Goal: Task Accomplishment & Management: Manage account settings

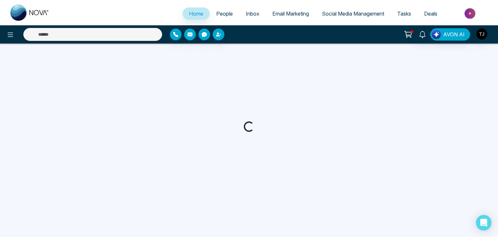
select select "*"
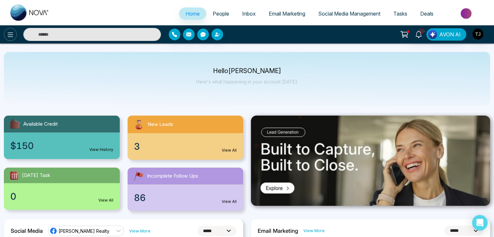
click at [15, 35] on button at bounding box center [10, 34] width 13 height 13
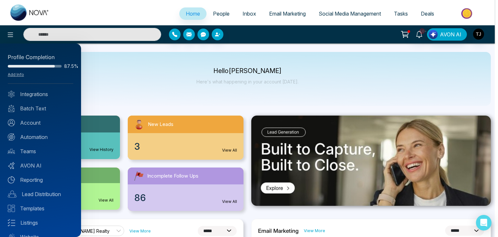
click at [138, 82] on div at bounding box center [249, 118] width 498 height 237
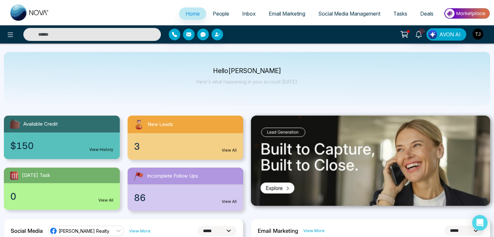
click at [270, 9] on link "Email Marketing" at bounding box center [287, 13] width 50 height 12
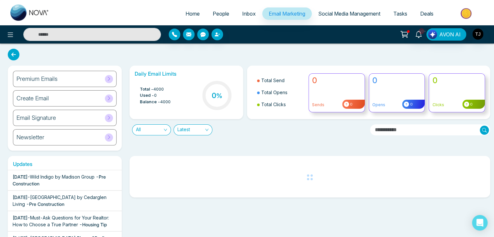
click at [93, 75] on div "Premium Emails" at bounding box center [65, 79] width 104 height 16
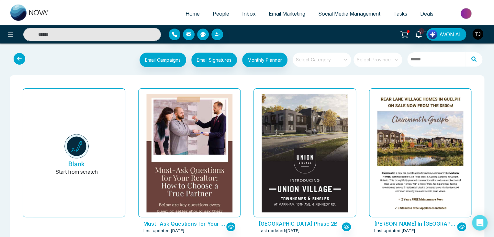
click at [329, 55] on input "search" at bounding box center [319, 57] width 47 height 10
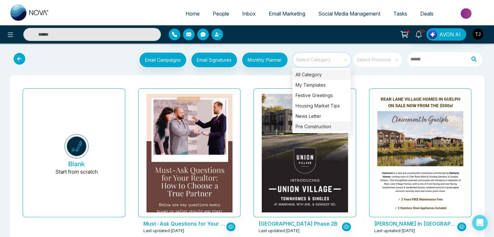
click at [331, 127] on div "Pre Construction" at bounding box center [322, 126] width 58 height 10
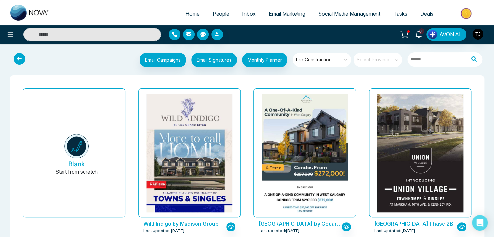
click at [318, 56] on span "Pre Construction" at bounding box center [322, 60] width 53 height 10
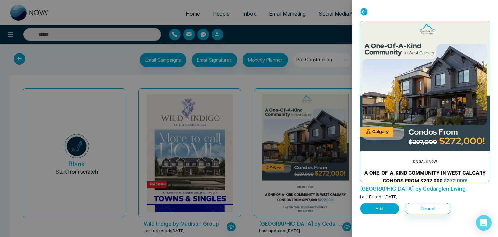
click at [380, 210] on button "Edit" at bounding box center [380, 208] width 40 height 11
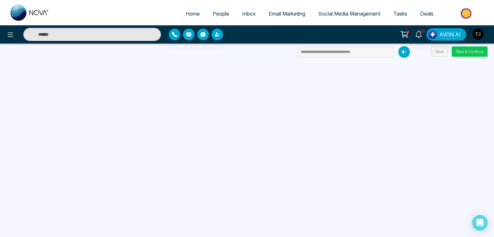
click at [472, 51] on button "Save & Continue" at bounding box center [470, 51] width 36 height 10
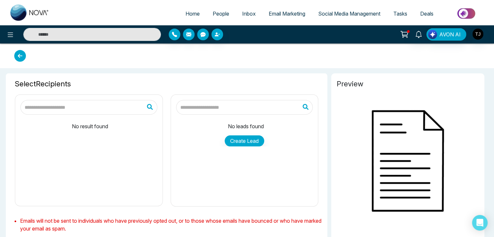
type input "**********"
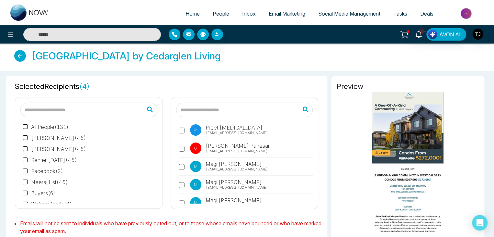
scroll to position [688, 0]
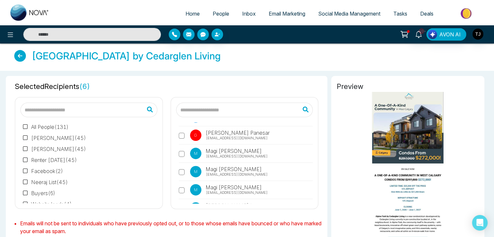
click at [182, 190] on label "M Magi Mannepalli magi@mmnovatech.com" at bounding box center [246, 191] width 134 height 15
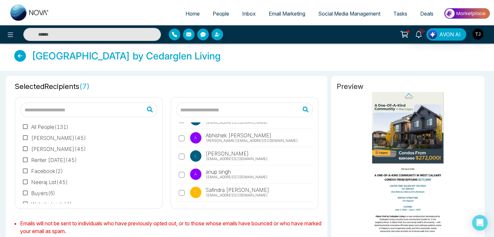
scroll to position [1121, 0]
click at [181, 132] on label "A Abhishek Roy roy@mmnovatech.com" at bounding box center [246, 139] width 134 height 15
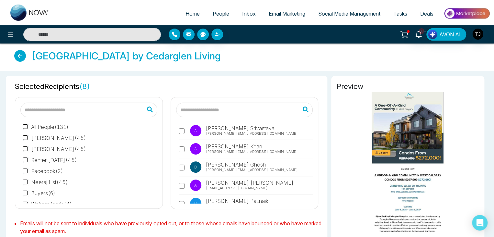
scroll to position [1316, 0]
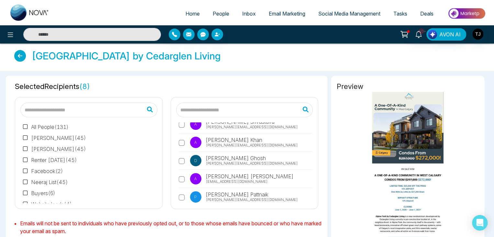
click at [179, 158] on label "D Debargha Ghosh debargha@mmnovatech.com" at bounding box center [246, 162] width 134 height 15
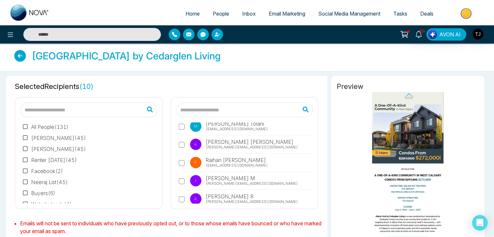
scroll to position [1816, 0]
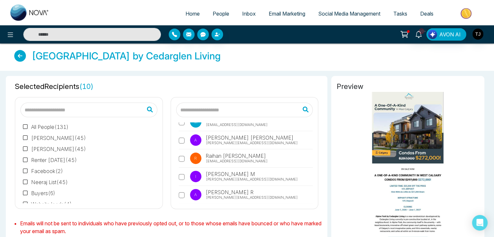
click at [178, 163] on div "S Sam sm35work@gmail.com R Rutvik rutvik+idx1@mmnovatech.com S Siddharth singh …" at bounding box center [244, 162] width 137 height 81
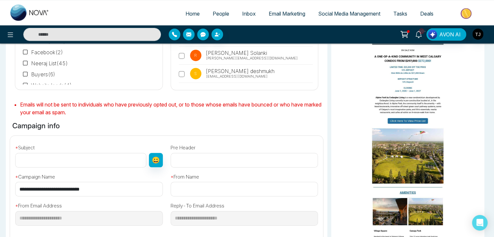
scroll to position [119, 0]
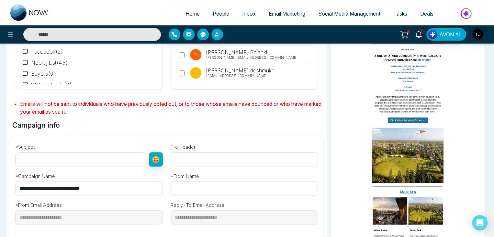
click at [131, 192] on input "**********" at bounding box center [89, 188] width 148 height 15
click at [114, 158] on input "text" at bounding box center [80, 159] width 131 height 15
paste input "**********"
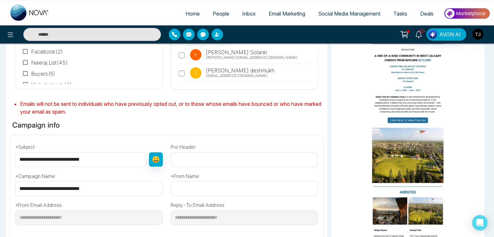
type input "**********"
paste input "**********"
click at [173, 185] on input "**********" at bounding box center [245, 188] width 148 height 15
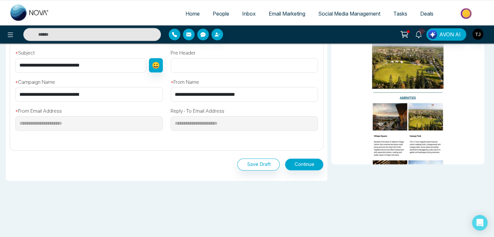
type input "**********"
click at [294, 168] on button "Continue" at bounding box center [304, 164] width 39 height 12
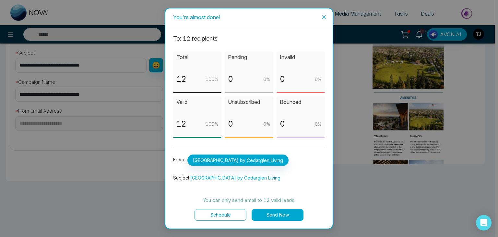
click at [255, 211] on button "Send Now" at bounding box center [277, 215] width 52 height 12
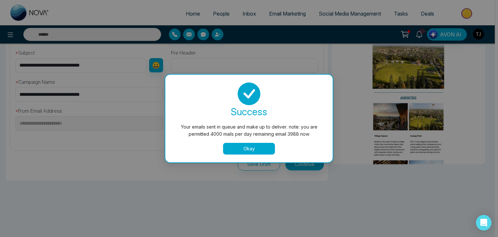
click at [249, 148] on button "Okay" at bounding box center [249, 149] width 52 height 12
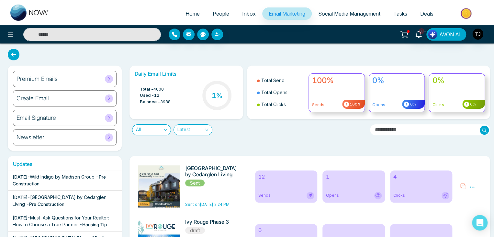
click at [191, 13] on span "Home" at bounding box center [193, 13] width 14 height 6
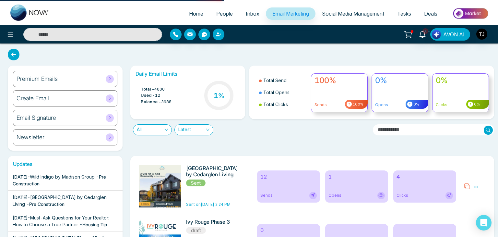
select select "*"
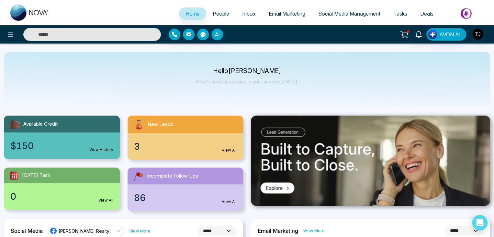
click at [191, 13] on span "Home" at bounding box center [193, 13] width 14 height 6
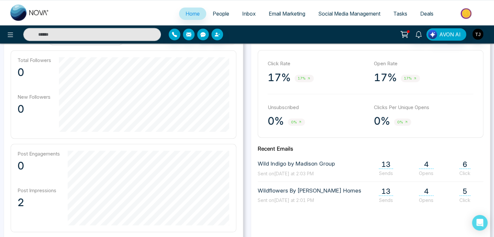
scroll to position [191, 0]
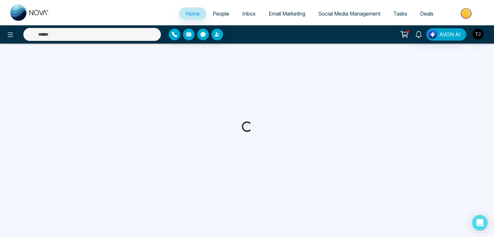
select select "*"
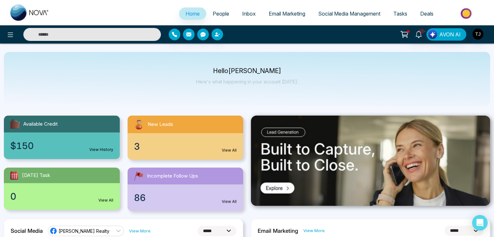
click at [226, 69] on p "Hello [PERSON_NAME]" at bounding box center [247, 71] width 102 height 6
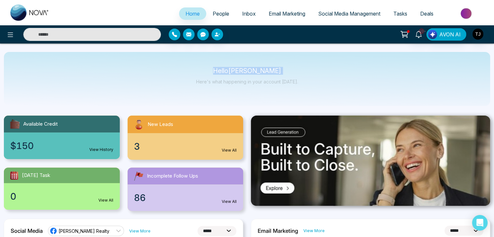
click at [284, 72] on p "Hello [PERSON_NAME]" at bounding box center [247, 71] width 102 height 6
click at [289, 78] on div "Hello [PERSON_NAME] Here's what happening in your account [DATE]." at bounding box center [247, 78] width 102 height 21
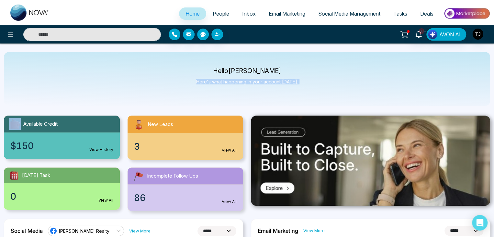
click at [289, 78] on div "Hello [PERSON_NAME] Here's what happening in your account [DATE]." at bounding box center [247, 78] width 102 height 21
click at [313, 80] on div "Hello [PERSON_NAME] Here's what happening in your account [DATE]." at bounding box center [247, 79] width 487 height 54
click at [220, 11] on span "People" at bounding box center [221, 13] width 17 height 6
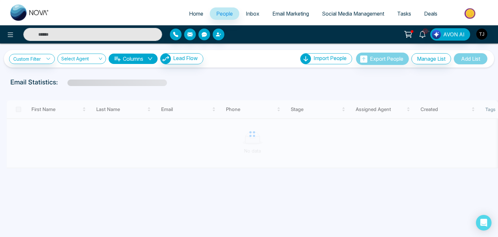
click at [241, 13] on link "Inbox" at bounding box center [252, 13] width 27 height 12
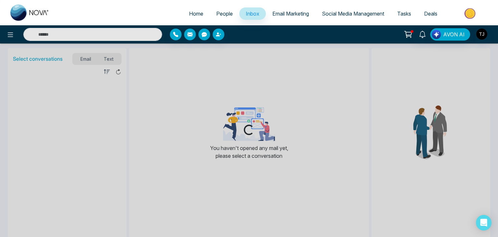
click at [284, 12] on span "Email Marketing" at bounding box center [290, 13] width 37 height 6
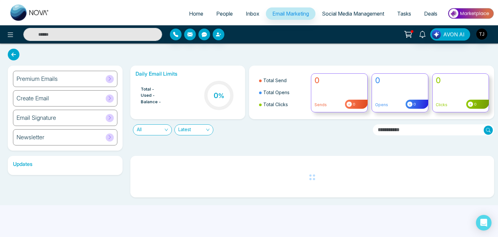
click at [331, 13] on span "Social Media Management" at bounding box center [353, 13] width 62 height 6
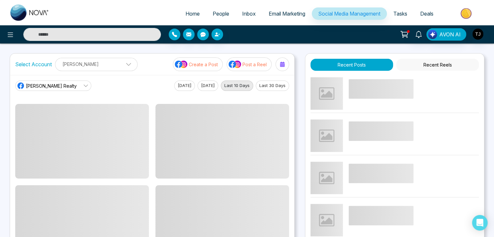
click at [403, 13] on span "Tasks" at bounding box center [401, 13] width 14 height 6
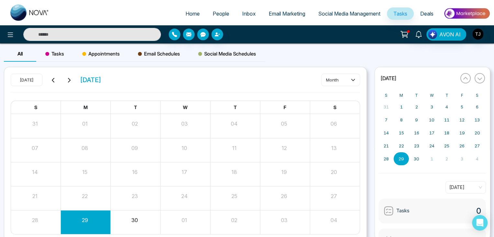
click at [423, 12] on span "Deals" at bounding box center [427, 13] width 13 height 6
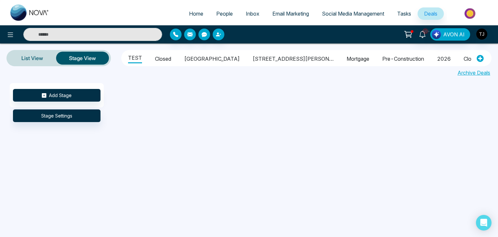
click at [193, 15] on span "Home" at bounding box center [196, 13] width 14 height 6
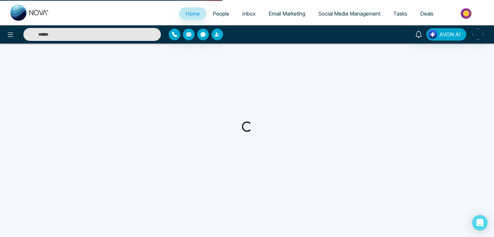
select select "*"
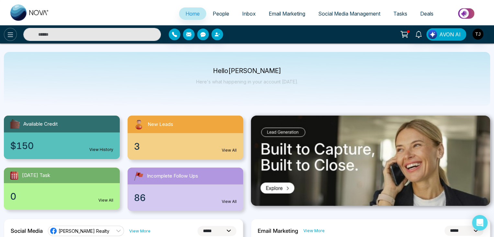
click at [11, 33] on icon at bounding box center [11, 34] width 6 height 5
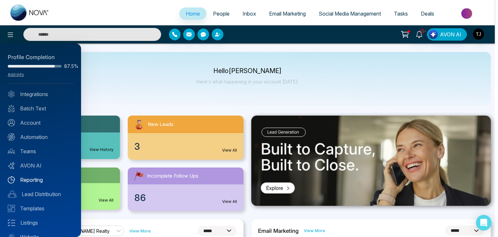
scroll to position [26, 0]
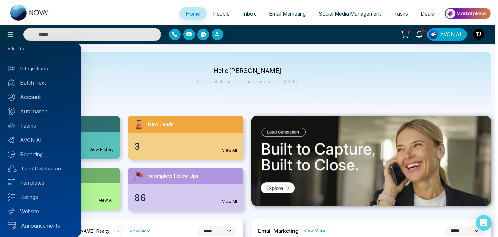
click at [134, 76] on div at bounding box center [249, 118] width 498 height 237
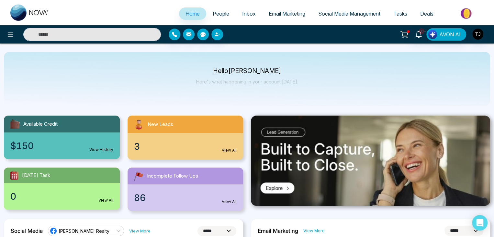
click at [242, 82] on p "Here's what happening in your account [DATE]." at bounding box center [247, 82] width 102 height 6
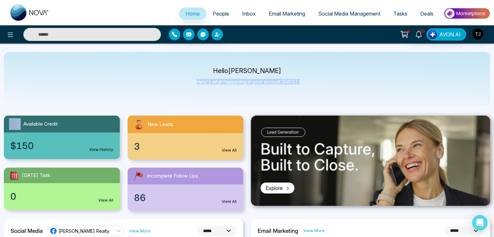
click at [242, 82] on p "Here's what happening in your account [DATE]." at bounding box center [247, 82] width 102 height 6
click at [246, 87] on div "Hello [PERSON_NAME] Here's what happening in your account [DATE]." at bounding box center [247, 78] width 102 height 21
click at [209, 101] on div "Hello [PERSON_NAME] Here's what happening in your account [DATE]." at bounding box center [247, 79] width 487 height 54
click at [11, 37] on icon at bounding box center [10, 35] width 8 height 8
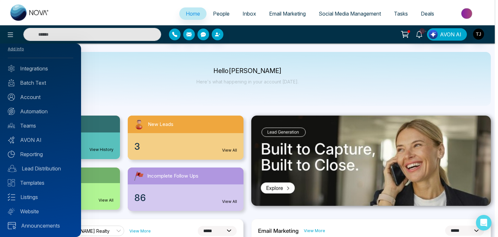
scroll to position [0, 0]
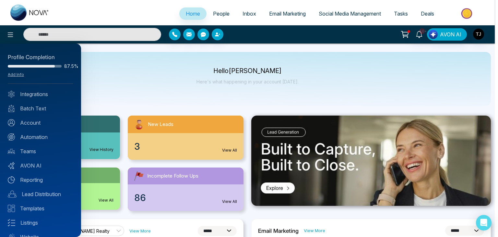
click at [230, 99] on div at bounding box center [249, 118] width 498 height 237
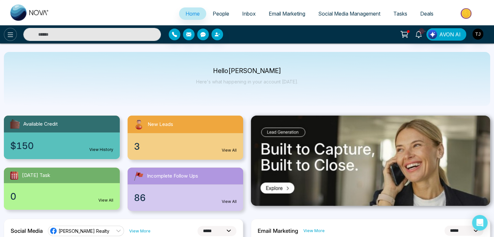
click at [11, 32] on icon at bounding box center [10, 35] width 8 height 8
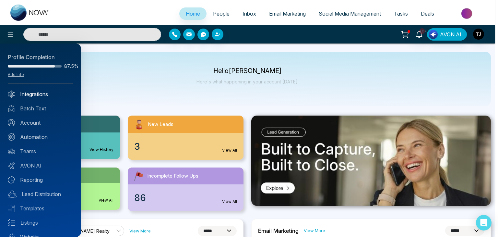
click at [55, 97] on link "Integrations" at bounding box center [40, 94] width 65 height 8
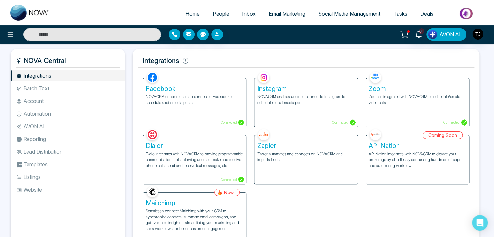
click at [58, 91] on li "Batch Text" at bounding box center [68, 88] width 114 height 11
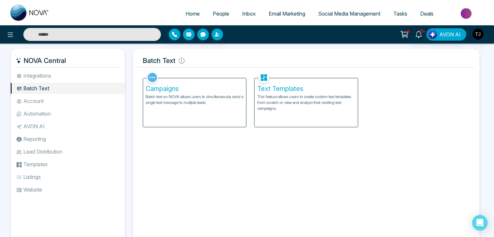
click at [57, 99] on li "Account" at bounding box center [68, 100] width 114 height 11
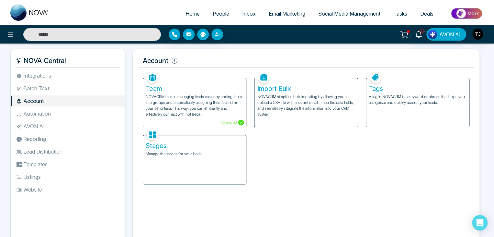
click at [56, 110] on li "Automation" at bounding box center [68, 113] width 114 height 11
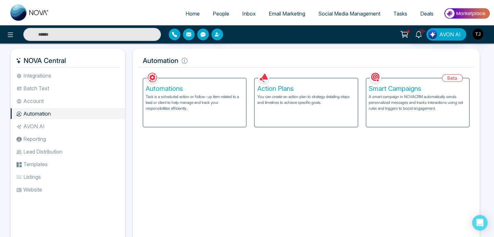
click at [66, 70] on li "Integrations" at bounding box center [68, 75] width 114 height 11
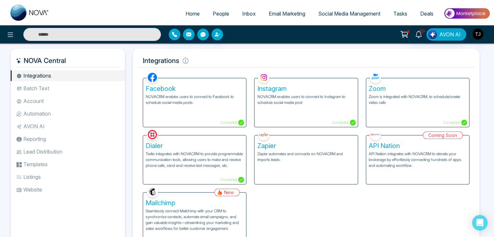
scroll to position [27, 0]
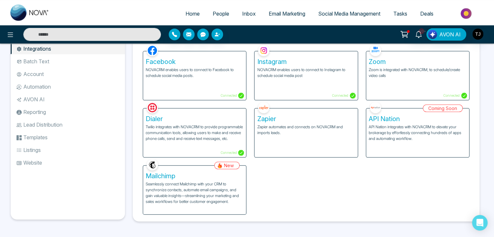
click at [169, 192] on p "Seamlessly connect Mailchimp with your CRM to synchronize contacts, automate em…" at bounding box center [195, 192] width 98 height 23
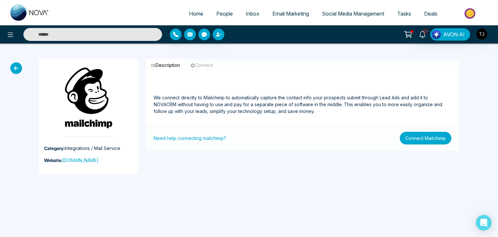
click at [421, 141] on button "Connect Mailchimp" at bounding box center [426, 138] width 52 height 13
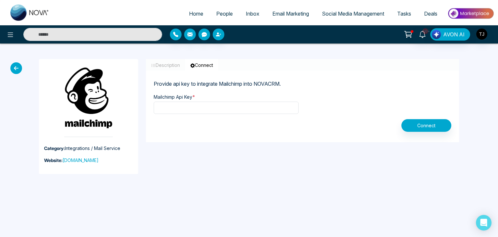
click at [328, 120] on div "Connect" at bounding box center [302, 125] width 305 height 13
click at [18, 69] on icon at bounding box center [16, 68] width 12 height 12
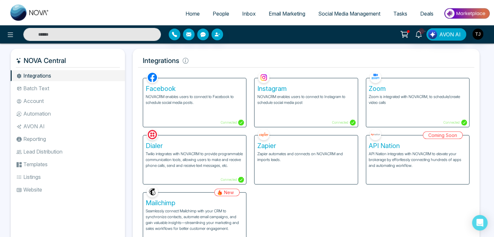
scroll to position [27, 0]
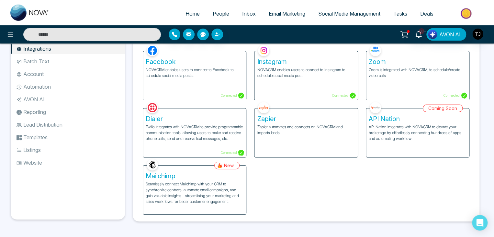
click at [97, 64] on li "Batch Text" at bounding box center [68, 61] width 114 height 11
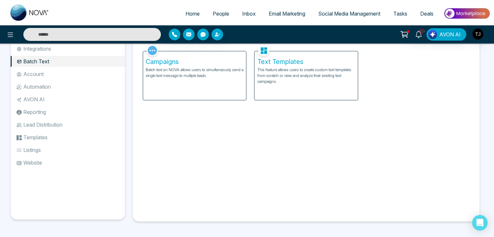
click at [97, 72] on li "Account" at bounding box center [68, 73] width 114 height 11
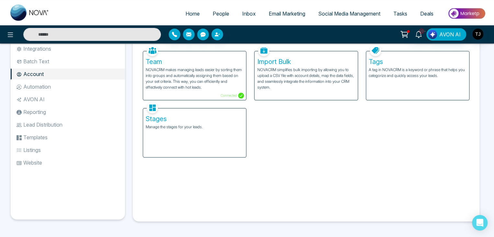
click at [97, 87] on li "Automation" at bounding box center [68, 86] width 114 height 11
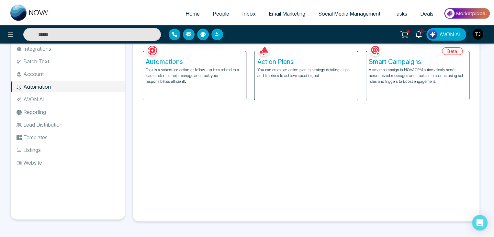
click at [97, 96] on li "AVON AI" at bounding box center [68, 99] width 114 height 11
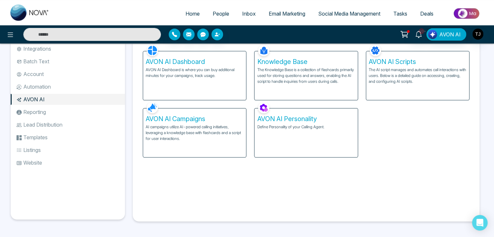
click at [97, 107] on li "Reporting" at bounding box center [68, 111] width 114 height 11
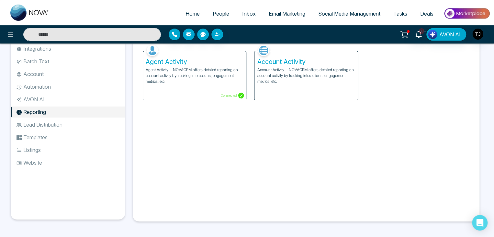
click at [98, 121] on li "Lead Distribution" at bounding box center [68, 124] width 114 height 11
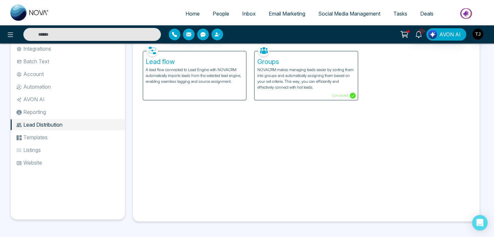
click at [98, 135] on li "Templates" at bounding box center [68, 137] width 114 height 11
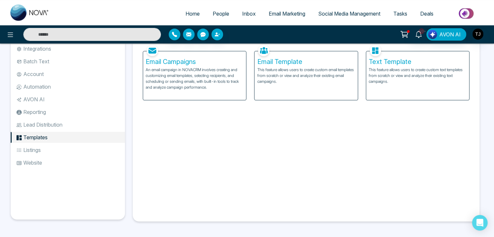
click at [99, 148] on li "Listings" at bounding box center [68, 149] width 114 height 11
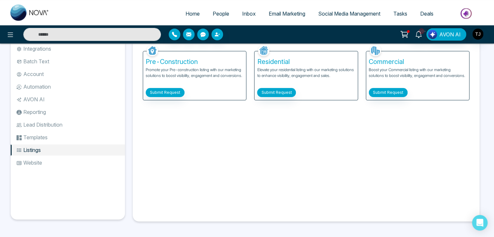
click at [99, 160] on li "Website" at bounding box center [68, 162] width 114 height 11
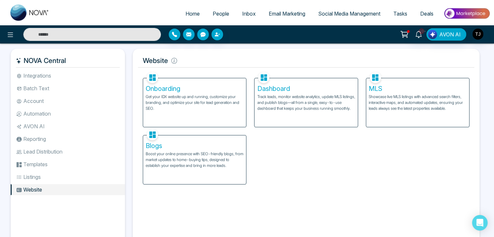
click at [86, 75] on li "Integrations" at bounding box center [68, 75] width 114 height 11
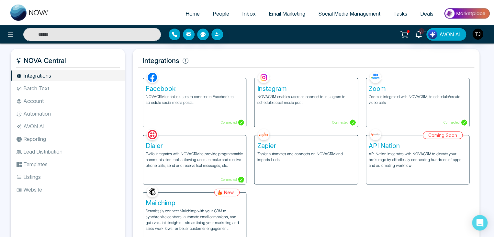
scroll to position [27, 0]
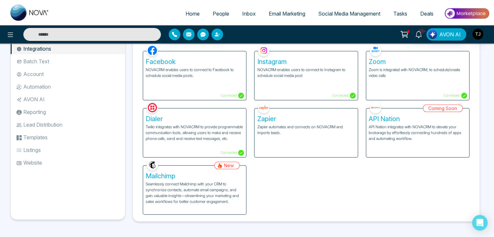
click at [181, 175] on h5 "Mailchimp" at bounding box center [195, 176] width 98 height 8
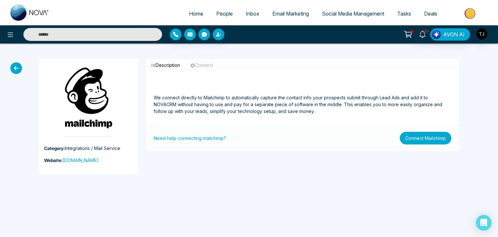
click at [415, 141] on button "Connect Mailchimp" at bounding box center [426, 138] width 52 height 13
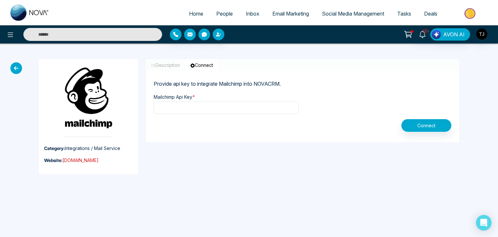
click at [89, 159] on link "[DOMAIN_NAME]" at bounding box center [81, 160] width 36 height 6
click at [16, 66] on icon at bounding box center [16, 68] width 12 height 12
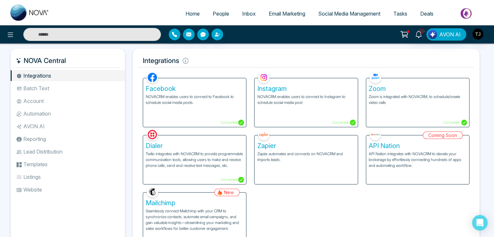
click at [221, 215] on p "Seamlessly connect Mailchimp with your CRM to synchronize contacts, automate em…" at bounding box center [195, 219] width 98 height 23
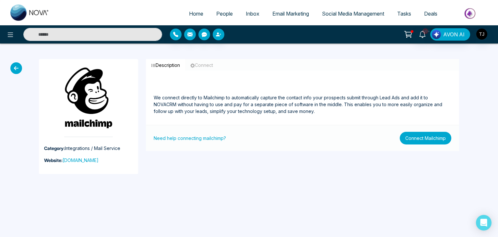
click at [410, 136] on button "Connect Mailchimp" at bounding box center [426, 138] width 52 height 13
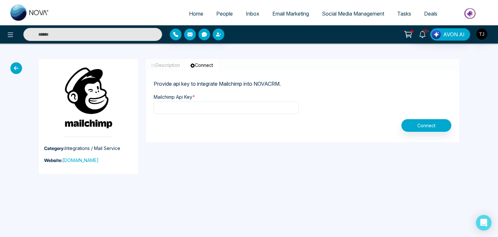
click at [199, 15] on link "Home" at bounding box center [195, 13] width 27 height 12
select select "*"
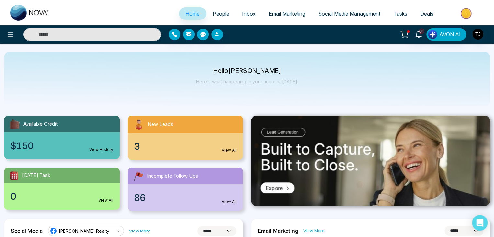
click at [302, 79] on div "Hello [PERSON_NAME] Here's what happening in your account [DATE]." at bounding box center [247, 79] width 487 height 54
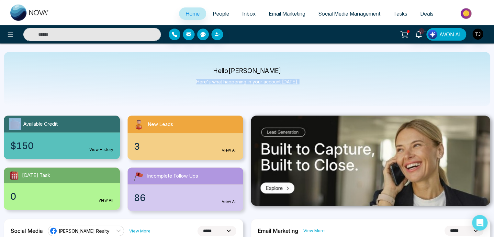
click at [299, 82] on div "Hello [PERSON_NAME] Here's what happening in your account [DATE]." at bounding box center [247, 79] width 487 height 54
drag, startPoint x: 299, startPoint y: 82, endPoint x: 242, endPoint y: 69, distance: 58.5
click at [243, 69] on div "Hello [PERSON_NAME] Here's what happening in your account [DATE]." at bounding box center [247, 79] width 487 height 54
click at [236, 68] on p "Hello [PERSON_NAME]" at bounding box center [247, 71] width 102 height 6
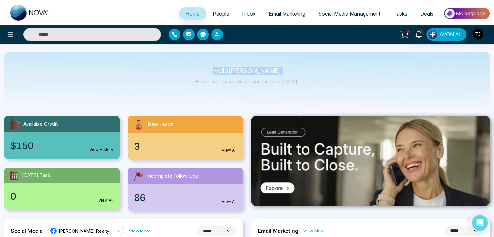
click at [236, 68] on p "Hello [PERSON_NAME]" at bounding box center [247, 71] width 102 height 6
drag, startPoint x: 206, startPoint y: 73, endPoint x: 302, endPoint y: 92, distance: 97.5
click at [302, 92] on div "Hello [PERSON_NAME] Here's what happening in your account [DATE]." at bounding box center [247, 79] width 487 height 54
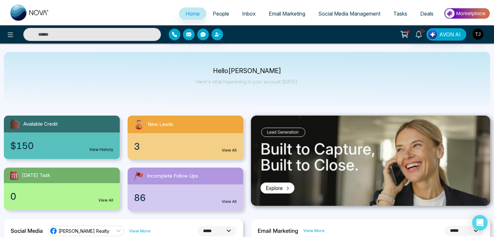
click at [302, 92] on div "Hello [PERSON_NAME] Here's what happening in your account [DATE]." at bounding box center [247, 79] width 487 height 54
click at [294, 84] on p "Here's what happening in your account [DATE]." at bounding box center [247, 82] width 102 height 6
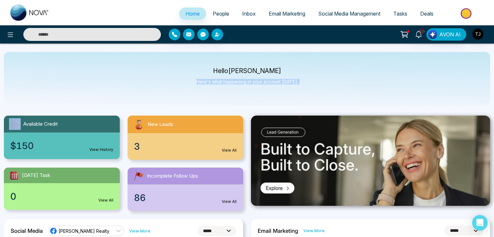
click at [294, 84] on p "Here's what happening in your account [DATE]." at bounding box center [247, 82] width 102 height 6
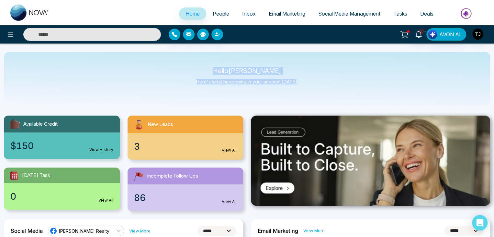
drag, startPoint x: 297, startPoint y: 83, endPoint x: 215, endPoint y: 67, distance: 83.0
click at [215, 67] on div "Hello [PERSON_NAME] Here's what happening in your account [DATE]." at bounding box center [247, 79] width 487 height 54
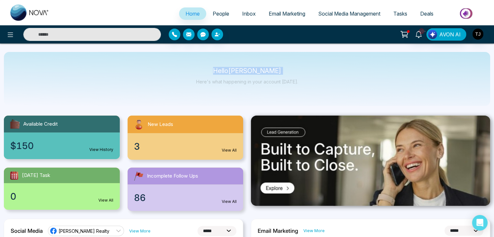
click at [215, 67] on div "Hello [PERSON_NAME] Here's what happening in your account [DATE]." at bounding box center [247, 79] width 487 height 54
click at [216, 70] on p "Hello [PERSON_NAME]" at bounding box center [247, 71] width 102 height 6
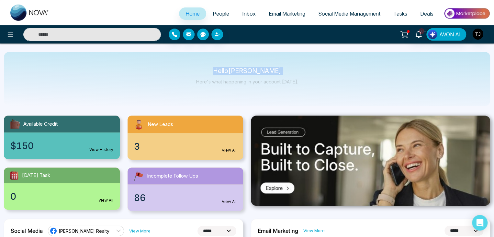
click at [216, 70] on p "Hello [PERSON_NAME]" at bounding box center [247, 71] width 102 height 6
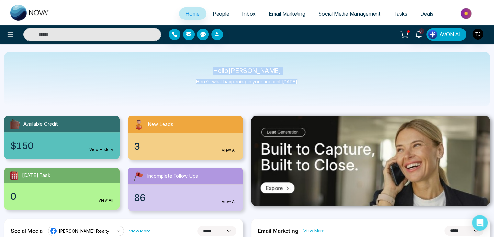
drag, startPoint x: 216, startPoint y: 70, endPoint x: 301, endPoint y: 82, distance: 85.4
click at [301, 82] on div "Hello [PERSON_NAME] Here's what happening in your account [DATE]." at bounding box center [247, 79] width 487 height 54
drag, startPoint x: 301, startPoint y: 82, endPoint x: 219, endPoint y: 71, distance: 82.7
click at [219, 71] on div "Hello [PERSON_NAME] Here's what happening in your account [DATE]." at bounding box center [247, 79] width 487 height 54
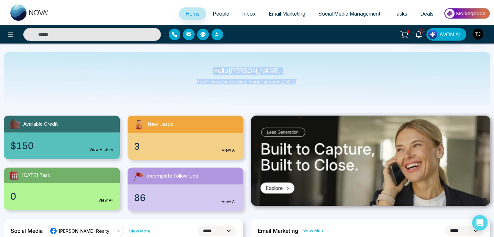
click at [219, 71] on p "Hello [PERSON_NAME]" at bounding box center [247, 71] width 102 height 6
drag, startPoint x: 219, startPoint y: 71, endPoint x: 289, endPoint y: 88, distance: 72.8
click at [289, 88] on div "Hello [PERSON_NAME] Here's what happening in your account [DATE]." at bounding box center [247, 78] width 102 height 21
drag, startPoint x: 289, startPoint y: 88, endPoint x: 220, endPoint y: 73, distance: 70.7
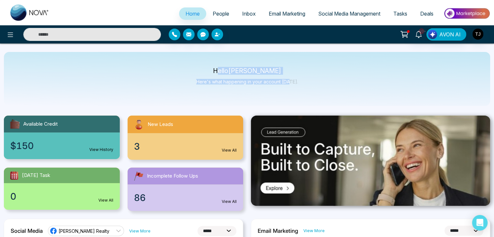
click at [220, 73] on div "Hello [PERSON_NAME] Here's what happening in your account [DATE]." at bounding box center [247, 78] width 102 height 21
click at [220, 73] on p "Hello [PERSON_NAME]" at bounding box center [247, 71] width 102 height 6
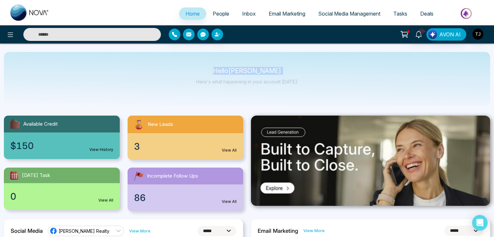
click at [214, 72] on p "Hello [PERSON_NAME]" at bounding box center [247, 71] width 102 height 6
click at [10, 29] on button at bounding box center [10, 34] width 13 height 13
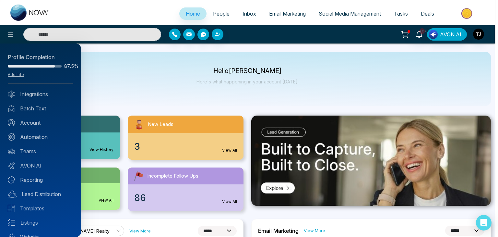
click at [138, 112] on div at bounding box center [249, 118] width 498 height 237
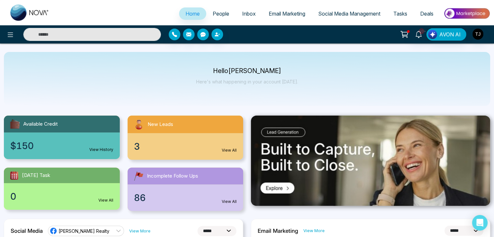
click at [223, 15] on span "People" at bounding box center [221, 13] width 17 height 6
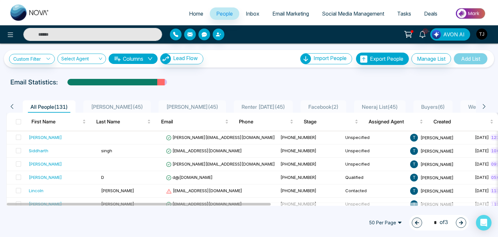
click at [246, 13] on span "Inbox" at bounding box center [253, 13] width 14 height 6
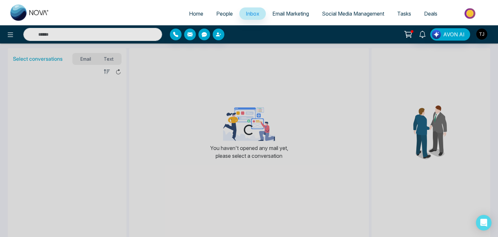
click at [275, 14] on span "Email Marketing" at bounding box center [290, 13] width 37 height 6
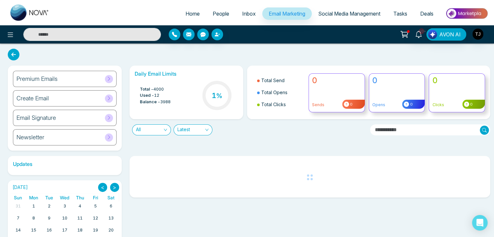
click at [326, 16] on span "Social Media Management" at bounding box center [350, 13] width 62 height 6
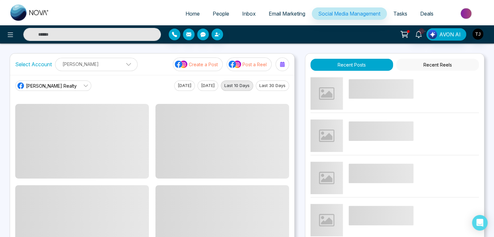
click at [396, 11] on span "Tasks" at bounding box center [401, 13] width 14 height 6
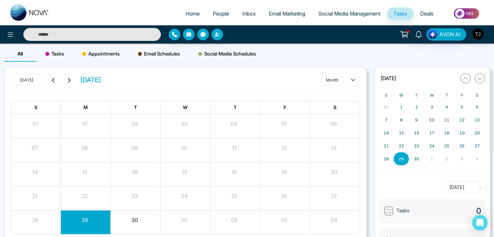
click at [422, 13] on span "Deals" at bounding box center [427, 13] width 13 height 6
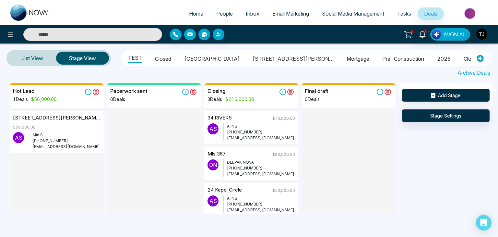
click at [198, 12] on span "Home" at bounding box center [196, 13] width 14 height 6
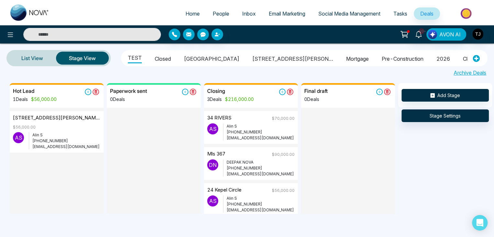
select select "*"
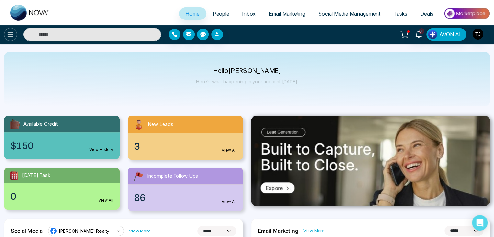
click at [8, 36] on icon at bounding box center [10, 35] width 8 height 8
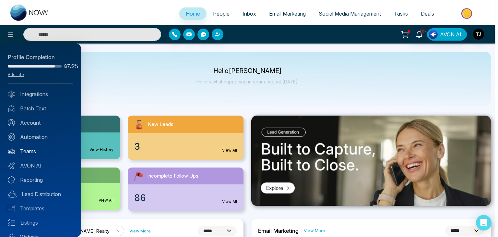
scroll to position [26, 0]
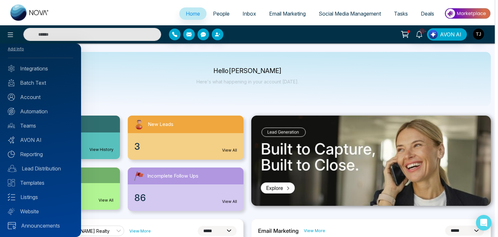
click at [162, 94] on div at bounding box center [249, 118] width 498 height 237
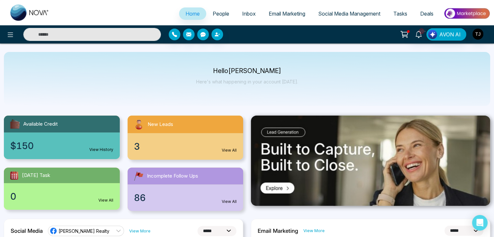
click at [217, 73] on p "Hello [PERSON_NAME]" at bounding box center [247, 71] width 102 height 6
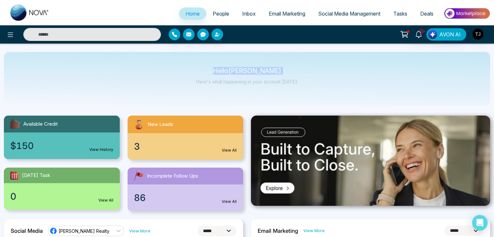
click at [215, 73] on p "Hello [PERSON_NAME]" at bounding box center [247, 71] width 102 height 6
click at [6, 33] on icon at bounding box center [10, 35] width 8 height 8
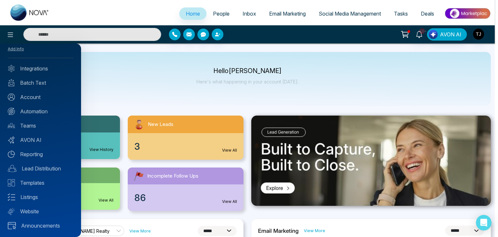
click at [115, 95] on div at bounding box center [249, 118] width 498 height 237
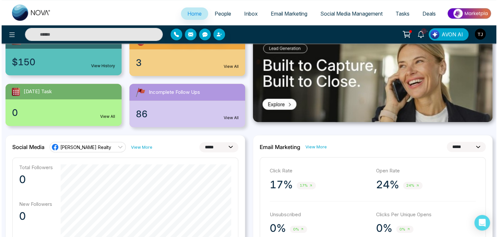
scroll to position [0, 0]
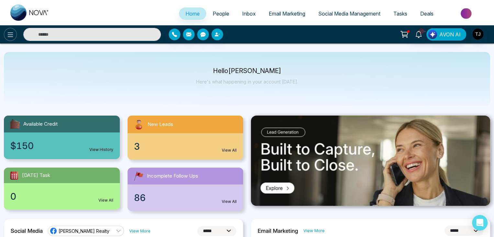
click at [11, 37] on icon at bounding box center [10, 35] width 8 height 8
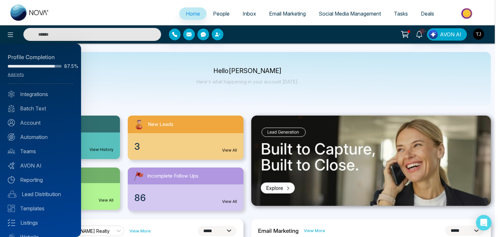
click at [128, 101] on div at bounding box center [249, 118] width 498 height 237
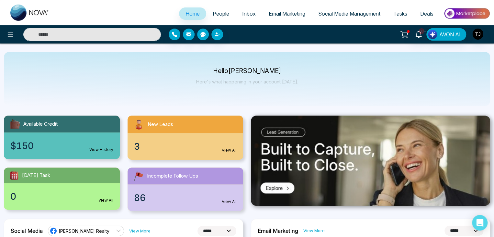
click at [219, 17] on span "People" at bounding box center [221, 13] width 17 height 6
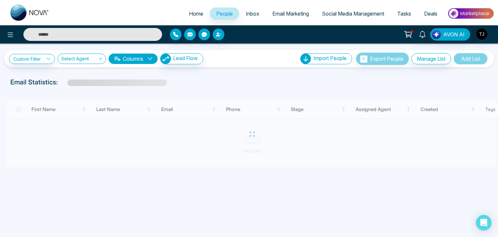
click at [253, 13] on span "Inbox" at bounding box center [253, 13] width 14 height 6
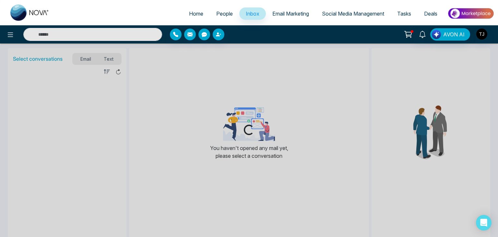
click at [279, 10] on link "Email Marketing" at bounding box center [291, 13] width 50 height 12
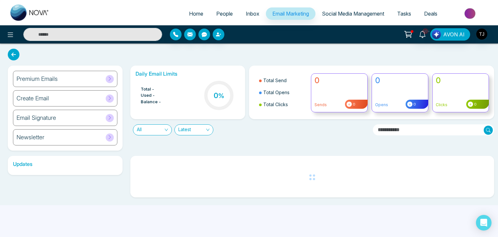
click at [341, 9] on link "Social Media Management" at bounding box center [352, 13] width 75 height 12
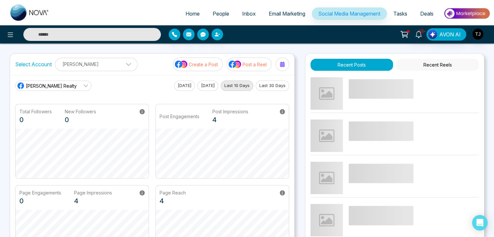
click at [189, 10] on link "Home" at bounding box center [192, 13] width 27 height 12
select select "*"
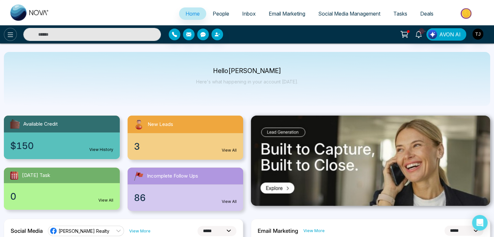
click at [9, 37] on icon at bounding box center [10, 35] width 8 height 8
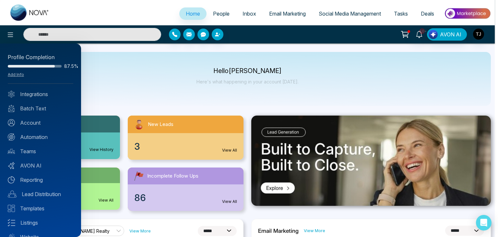
click at [134, 107] on div at bounding box center [249, 118] width 498 height 237
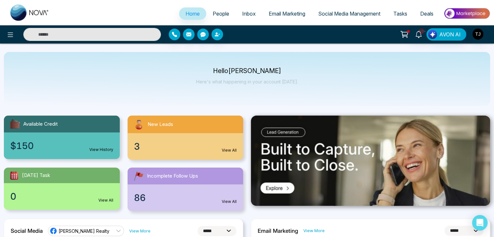
click at [405, 35] on icon at bounding box center [405, 33] width 6 height 3
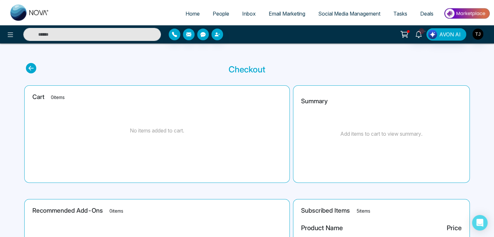
click at [179, 17] on link "Home" at bounding box center [192, 13] width 27 height 12
select select "*"
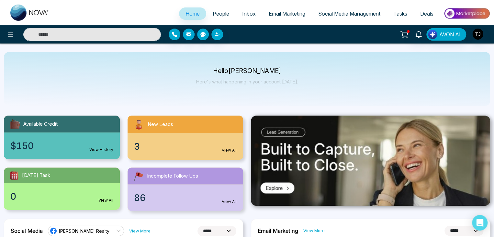
click at [17, 33] on div at bounding box center [89, 34] width 144 height 13
click at [12, 38] on icon at bounding box center [10, 35] width 8 height 8
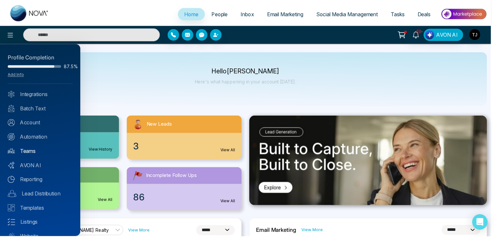
scroll to position [26, 0]
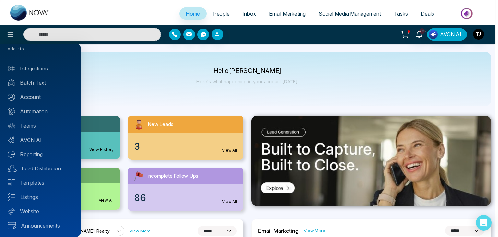
click at [139, 88] on div at bounding box center [249, 118] width 498 height 237
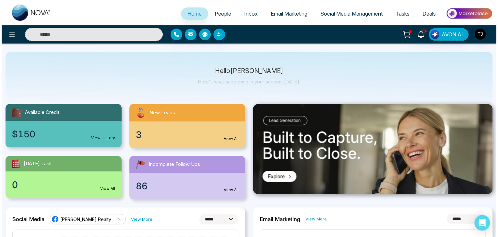
scroll to position [0, 0]
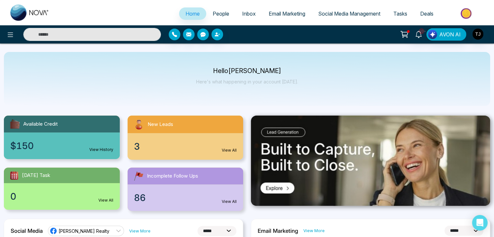
click at [3, 36] on div at bounding box center [82, 34] width 165 height 13
click at [6, 34] on icon at bounding box center [10, 35] width 8 height 8
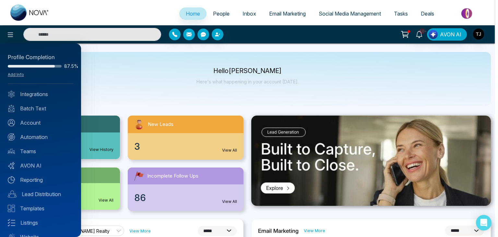
scroll to position [26, 0]
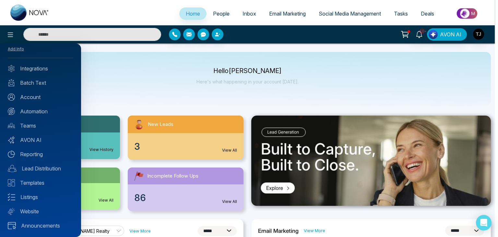
click at [128, 74] on div at bounding box center [249, 118] width 498 height 237
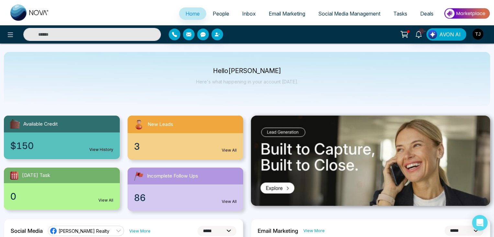
click at [215, 17] on link "People" at bounding box center [220, 13] width 29 height 12
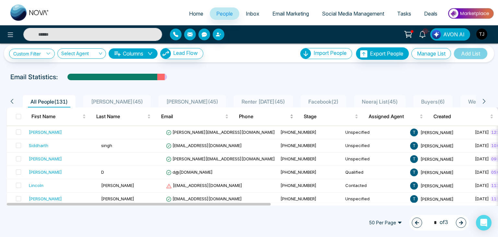
scroll to position [4, 0]
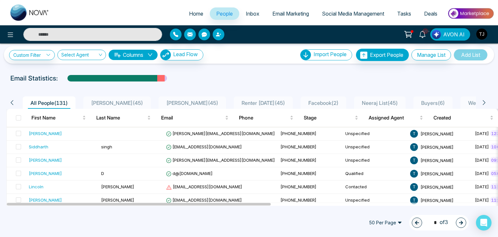
click at [245, 6] on ul "Home People Inbox Email Marketing Social Media Management Tasks Deals" at bounding box center [275, 14] width 438 height 18
click at [198, 10] on link "Home" at bounding box center [195, 13] width 27 height 12
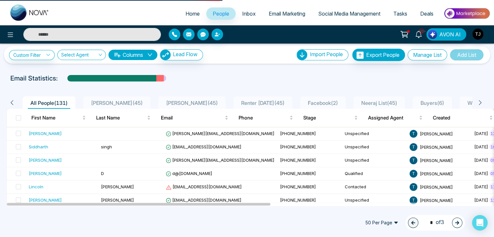
select select "*"
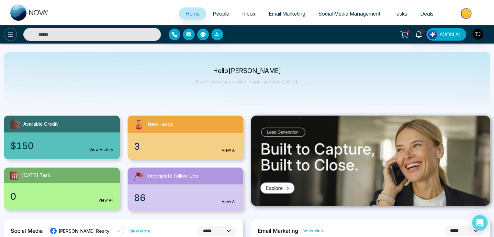
click at [14, 37] on icon at bounding box center [10, 35] width 8 height 8
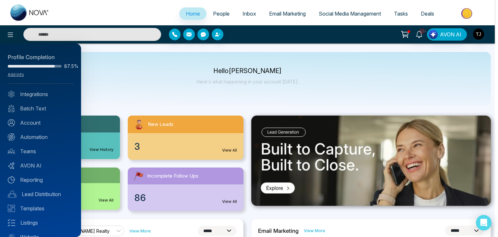
click at [105, 85] on div at bounding box center [249, 118] width 498 height 237
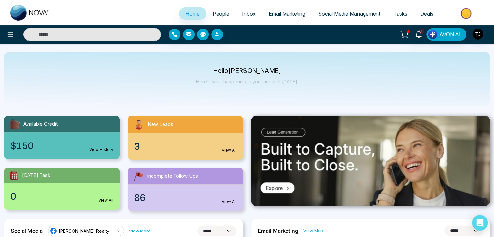
click at [208, 91] on div "Hello [PERSON_NAME] Here's what happening in your account [DATE]." at bounding box center [247, 79] width 487 height 54
click at [10, 32] on icon at bounding box center [11, 34] width 6 height 5
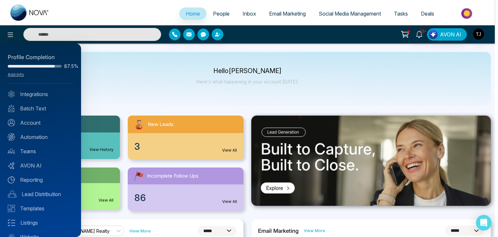
click at [174, 78] on div at bounding box center [249, 118] width 498 height 237
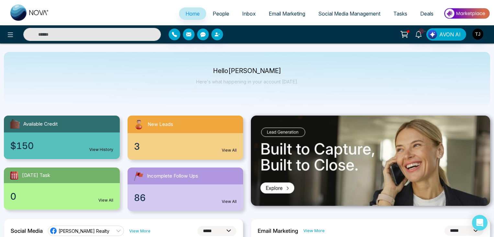
select select "*"
click at [220, 11] on span "People" at bounding box center [221, 13] width 17 height 6
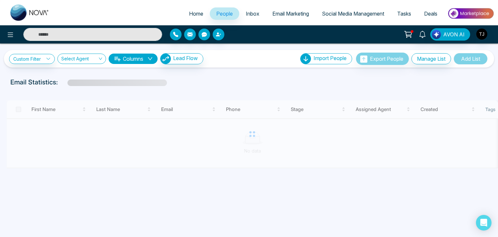
click at [250, 12] on span "Inbox" at bounding box center [253, 13] width 14 height 6
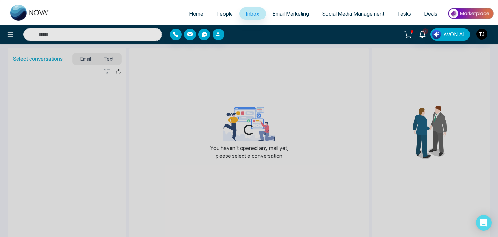
click at [286, 10] on link "Email Marketing" at bounding box center [291, 13] width 50 height 12
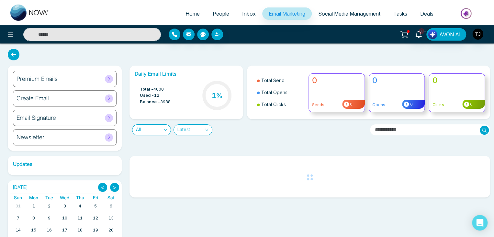
click at [334, 12] on span "Social Media Management" at bounding box center [350, 13] width 62 height 6
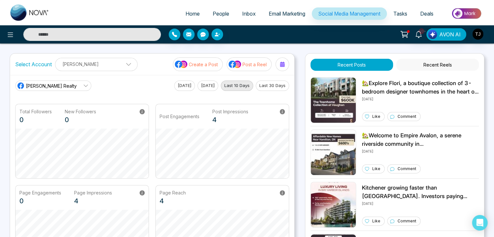
click at [405, 12] on span "Tasks" at bounding box center [401, 13] width 14 height 6
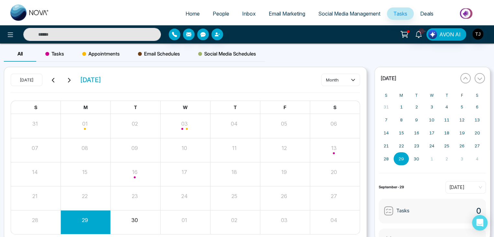
click at [421, 13] on span "Deals" at bounding box center [427, 13] width 13 height 6
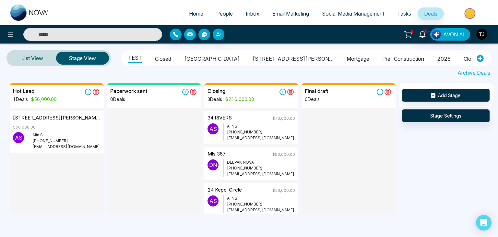
click at [197, 14] on span "Home" at bounding box center [196, 13] width 14 height 6
select select "*"
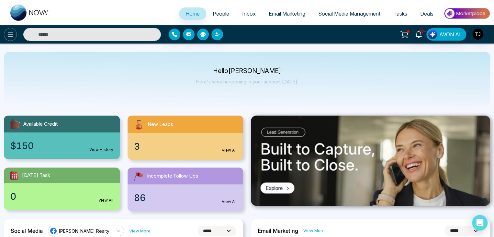
click at [6, 30] on button at bounding box center [10, 34] width 13 height 13
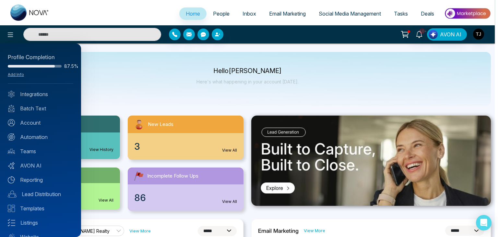
scroll to position [26, 0]
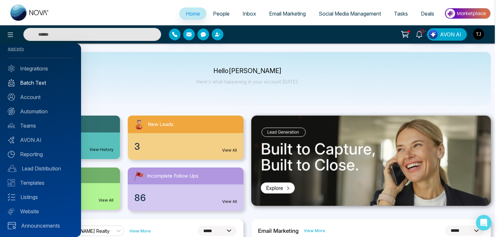
click at [34, 86] on link "Batch Text" at bounding box center [40, 83] width 65 height 8
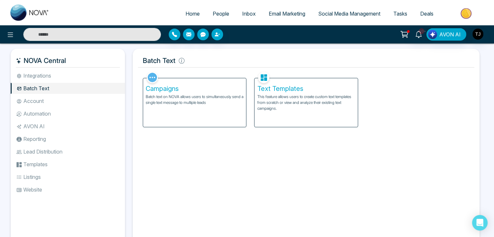
click at [263, 13] on link "Email Marketing" at bounding box center [287, 13] width 50 height 12
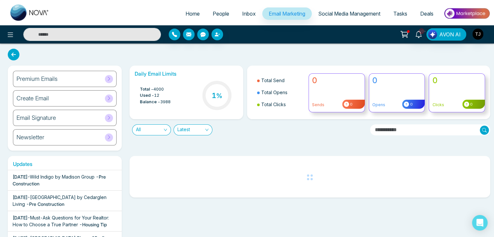
click at [400, 17] on span "Tasks" at bounding box center [401, 13] width 14 height 6
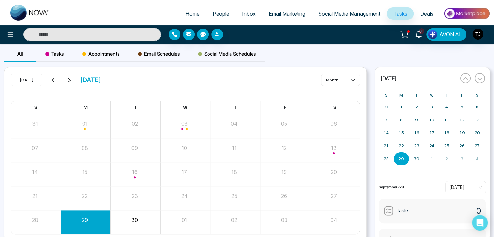
click at [429, 12] on span "Deals" at bounding box center [427, 13] width 13 height 6
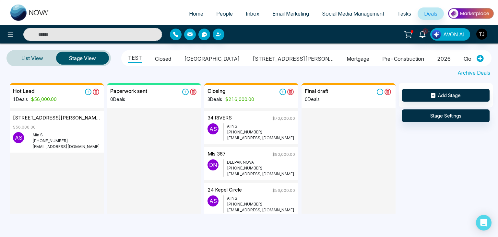
click at [459, 15] on img at bounding box center [470, 13] width 47 height 15
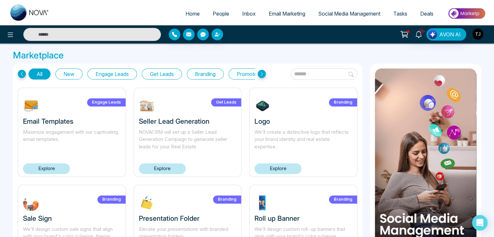
click at [478, 34] on img "button" at bounding box center [478, 34] width 11 height 11
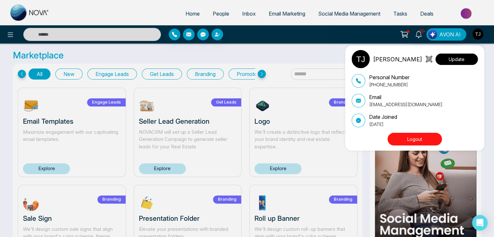
click at [468, 60] on button "Update" at bounding box center [457, 58] width 42 height 11
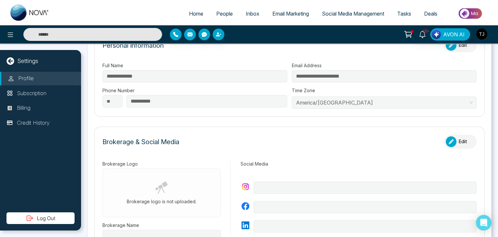
scroll to position [115, 0]
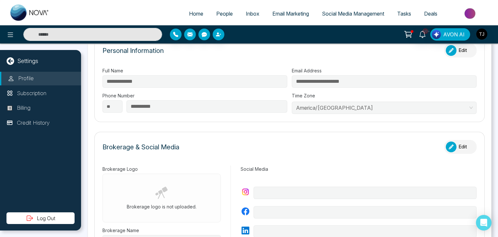
click at [465, 50] on button "Edit" at bounding box center [460, 50] width 32 height 14
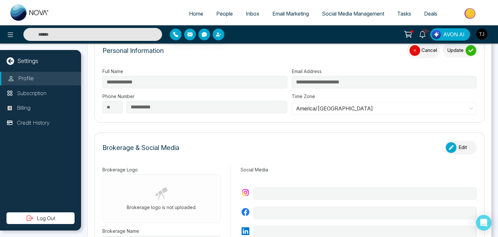
click at [468, 50] on icon "submit" at bounding box center [470, 50] width 5 height 5
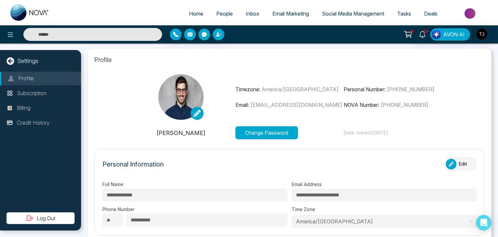
scroll to position [0, 0]
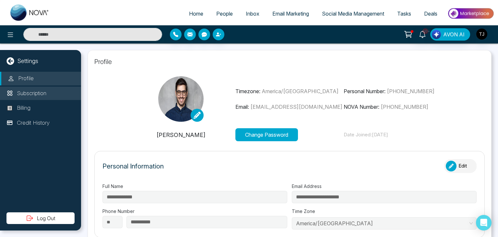
click at [52, 95] on li "Subscription" at bounding box center [40, 94] width 81 height 14
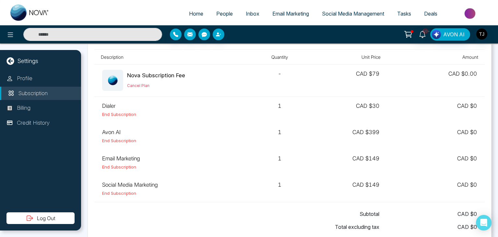
scroll to position [30, 0]
click at [193, 17] on link "Home" at bounding box center [195, 13] width 27 height 12
select select "*"
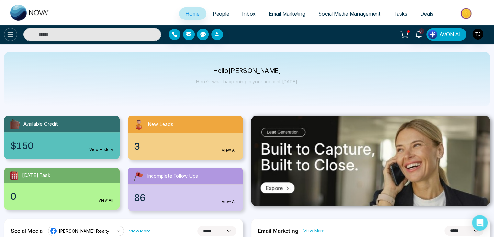
click at [13, 29] on button at bounding box center [10, 34] width 13 height 13
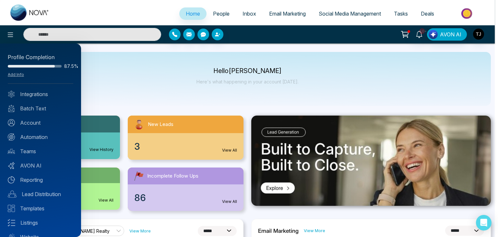
click at [139, 79] on div at bounding box center [249, 118] width 498 height 237
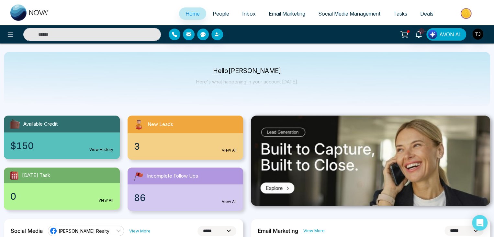
click at [214, 70] on p "Hello [PERSON_NAME]" at bounding box center [247, 71] width 102 height 6
click at [237, 69] on p "Hello [PERSON_NAME]" at bounding box center [247, 71] width 102 height 6
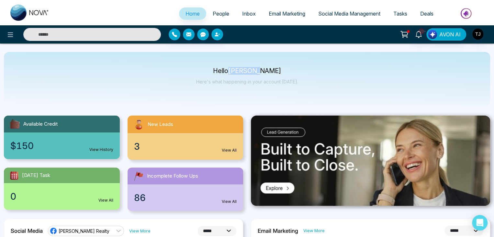
click at [237, 69] on p "Hello [PERSON_NAME]" at bounding box center [247, 71] width 102 height 6
